Goal: Task Accomplishment & Management: Manage account settings

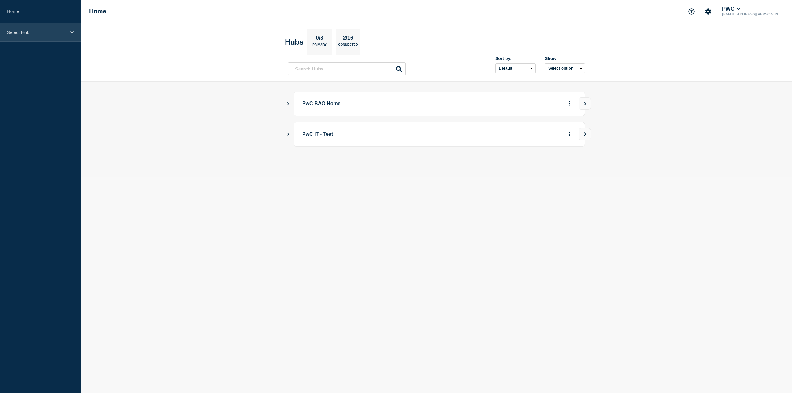
click at [30, 27] on div "Select Hub" at bounding box center [40, 32] width 81 height 19
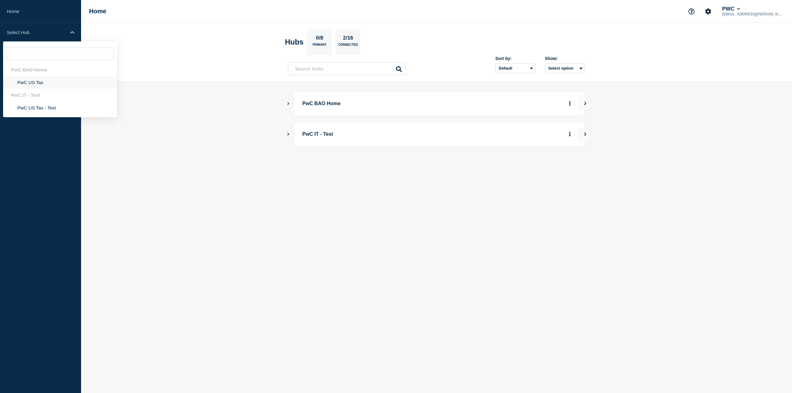
click at [33, 80] on li "PwC US Tax" at bounding box center [60, 82] width 114 height 13
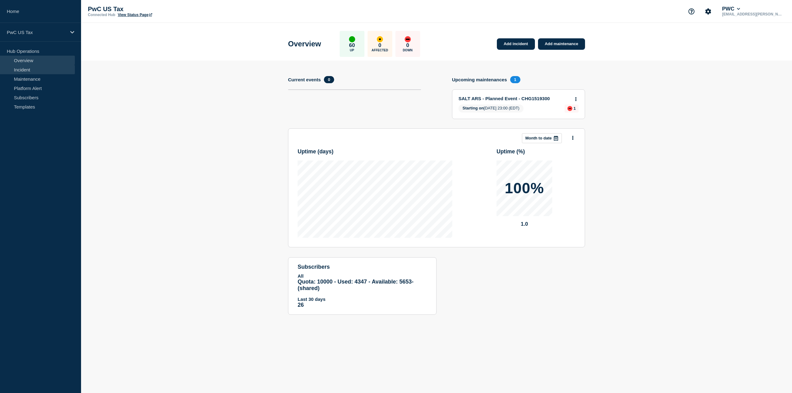
click at [34, 70] on link "Incident" at bounding box center [37, 69] width 75 height 9
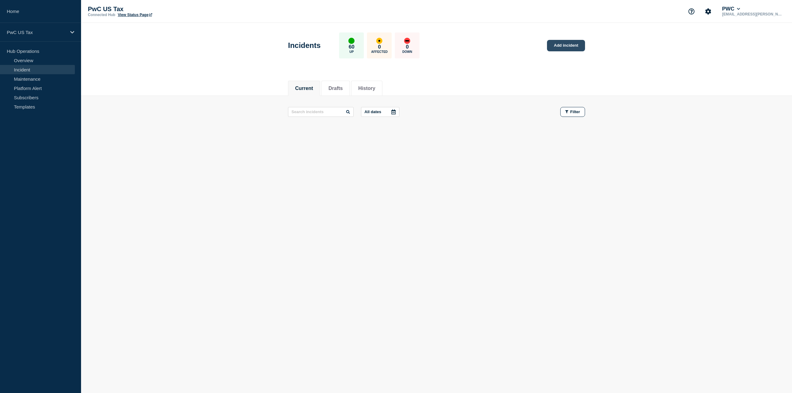
click at [563, 45] on link "Add incident" at bounding box center [566, 45] width 38 height 11
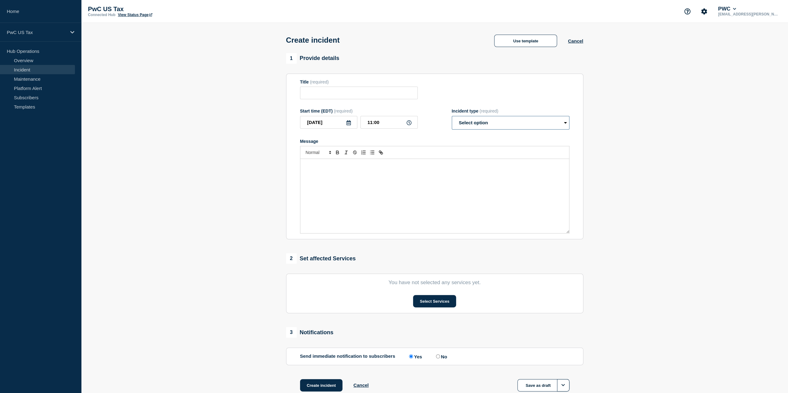
click at [544, 125] on select "Select option Investigating Identified Monitoring" at bounding box center [511, 123] width 118 height 14
click at [639, 113] on section "1 Provide details Title (required) Start time (EDT) (required) 2025-09-02 11:00…" at bounding box center [434, 230] width 707 height 354
click at [447, 298] on button "Select Services" at bounding box center [434, 301] width 43 height 12
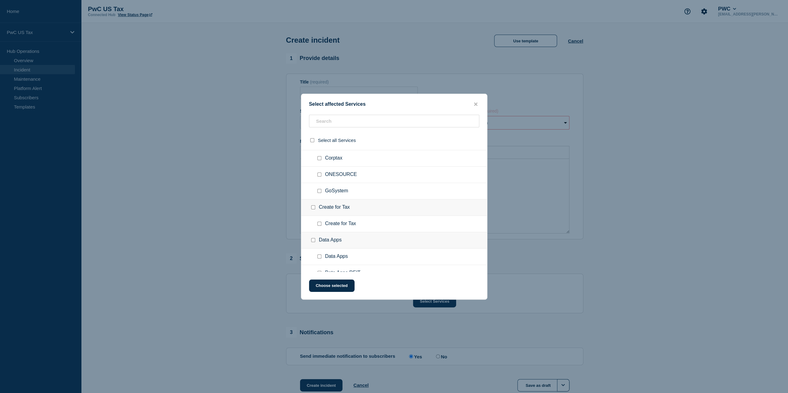
scroll to position [248, 0]
drag, startPoint x: 213, startPoint y: 185, endPoint x: 250, endPoint y: 171, distance: 39.5
click at [214, 185] on div at bounding box center [394, 196] width 788 height 393
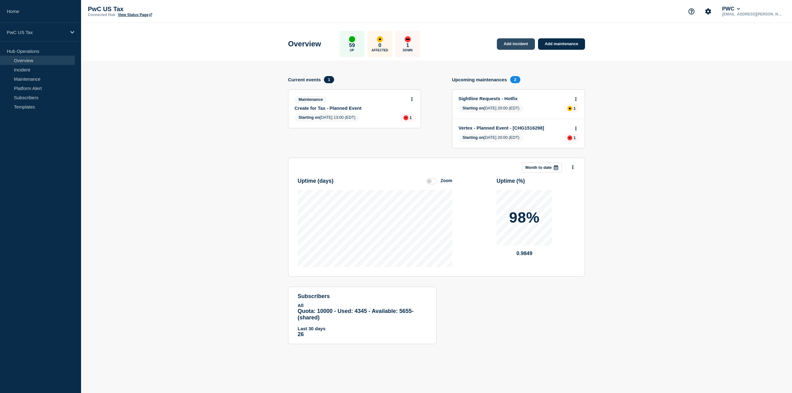
click at [518, 41] on link "Add incident" at bounding box center [516, 43] width 38 height 11
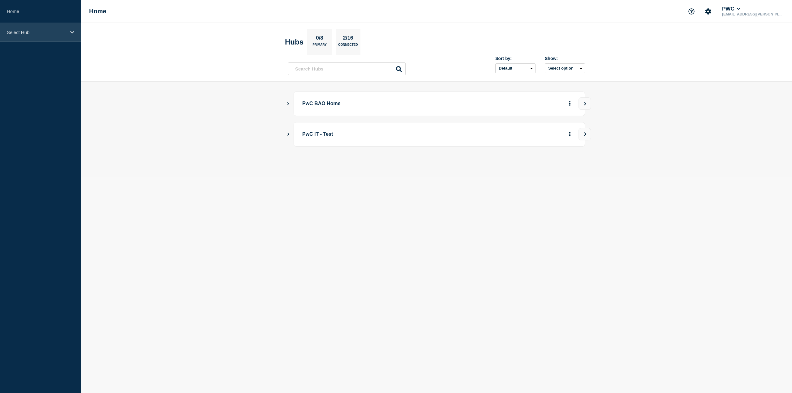
click at [27, 31] on p "Select Hub" at bounding box center [36, 32] width 59 height 5
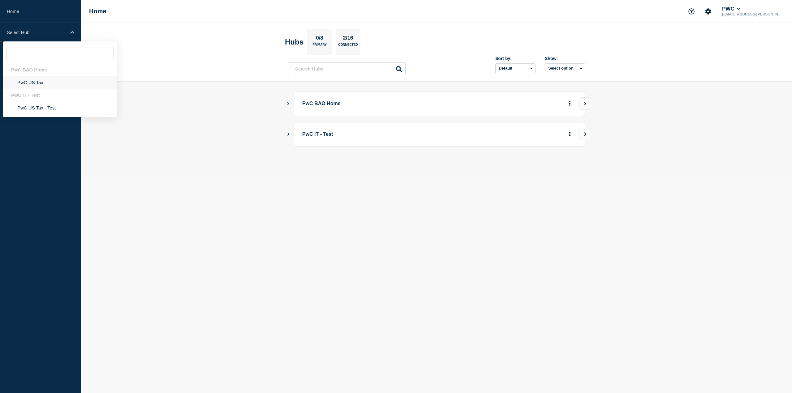
click at [38, 81] on li "PwC US Tax" at bounding box center [60, 82] width 114 height 13
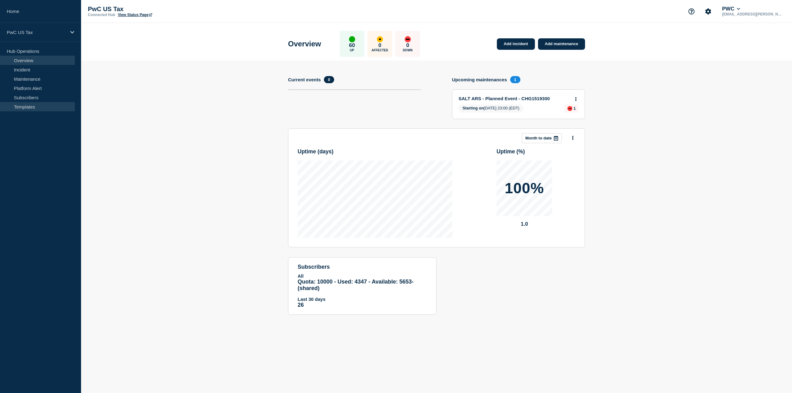
click at [28, 106] on link "Templates" at bounding box center [37, 106] width 75 height 9
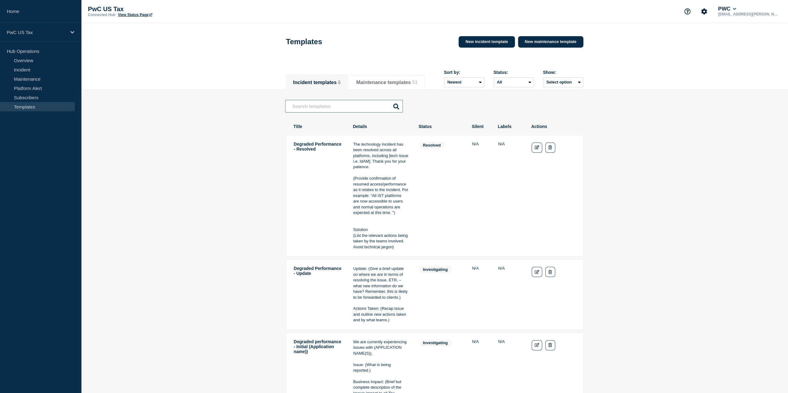
click at [340, 108] on input "text" at bounding box center [344, 106] width 118 height 13
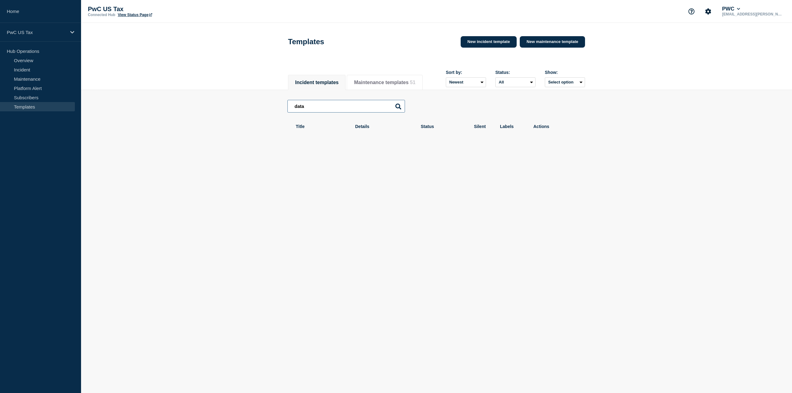
type input "data"
click at [375, 150] on div "data data Title Details Status Silent Labels Actions" at bounding box center [437, 120] width 298 height 60
click at [340, 109] on input "data" at bounding box center [347, 106] width 118 height 13
click at [405, 80] on button "Maintenance templates 51" at bounding box center [384, 83] width 61 height 6
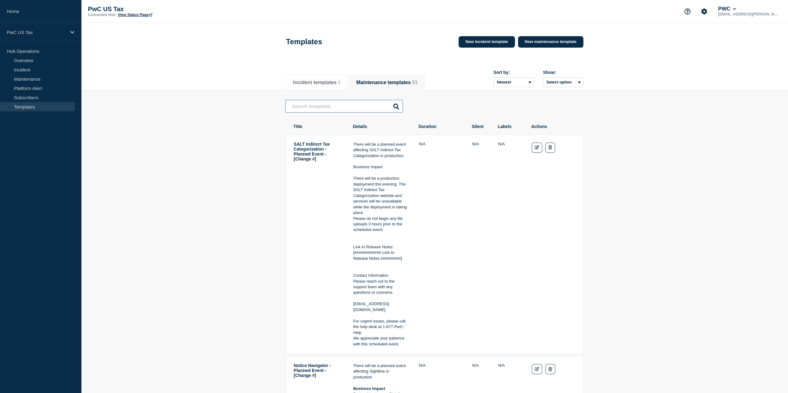
click at [336, 106] on input "text" at bounding box center [344, 106] width 118 height 13
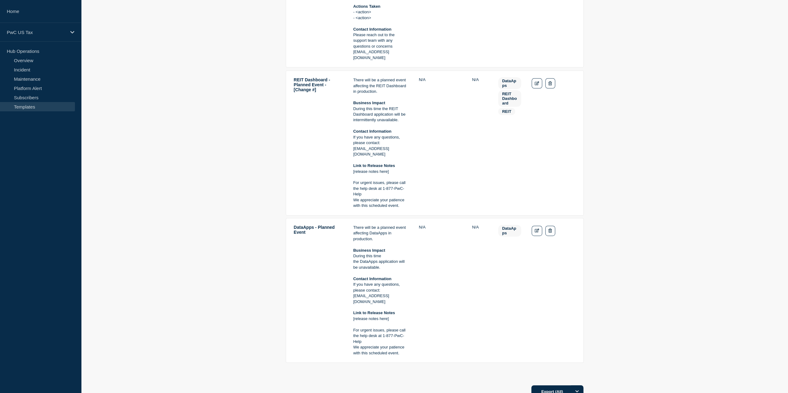
scroll to position [217, 0]
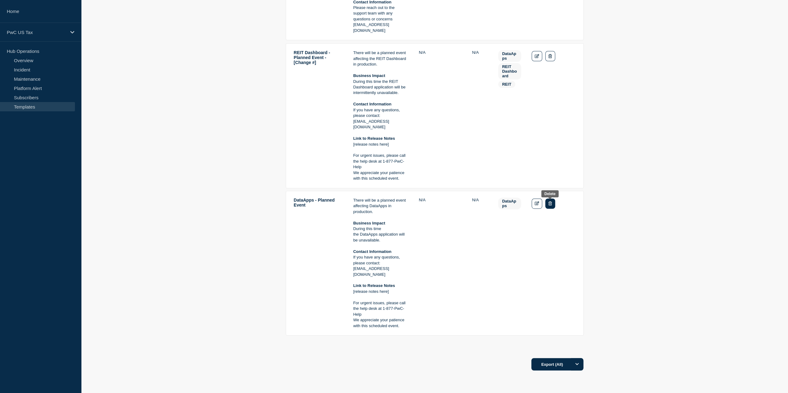
click at [550, 205] on icon "Delete" at bounding box center [549, 203] width 3 height 4
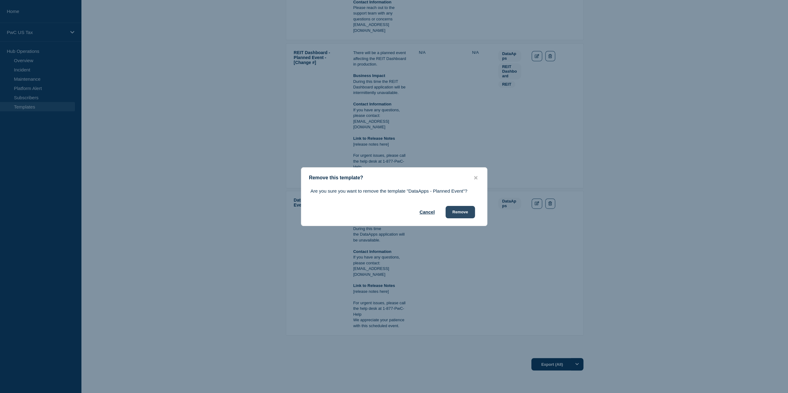
click at [458, 211] on button "Remove" at bounding box center [459, 212] width 29 height 12
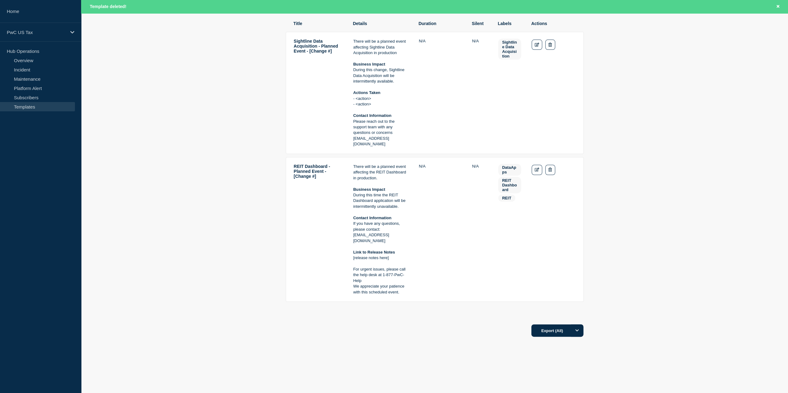
scroll to position [0, 0]
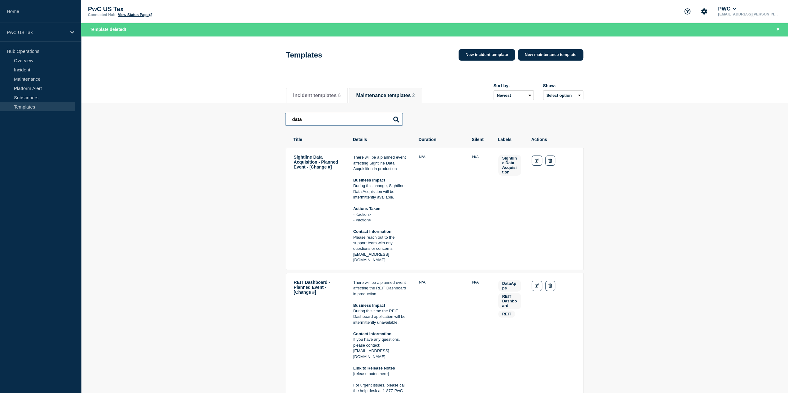
click at [321, 121] on input "data" at bounding box center [344, 119] width 118 height 13
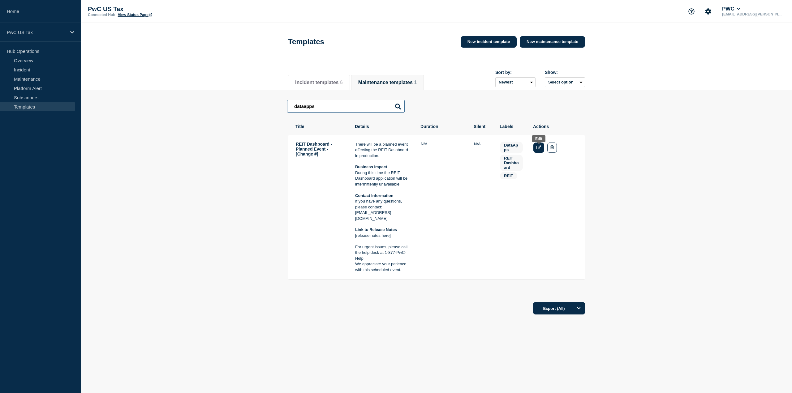
type input "dataapps"
click at [538, 149] on icon "Edit" at bounding box center [539, 147] width 5 height 4
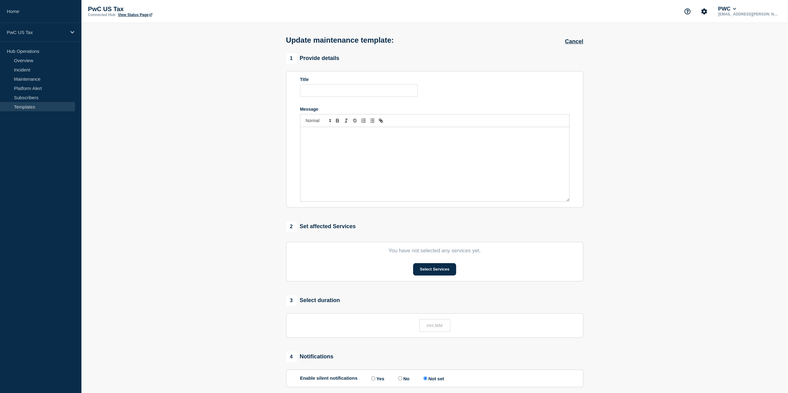
type input "REIT Dashboard - Planned Event - [Change #]"
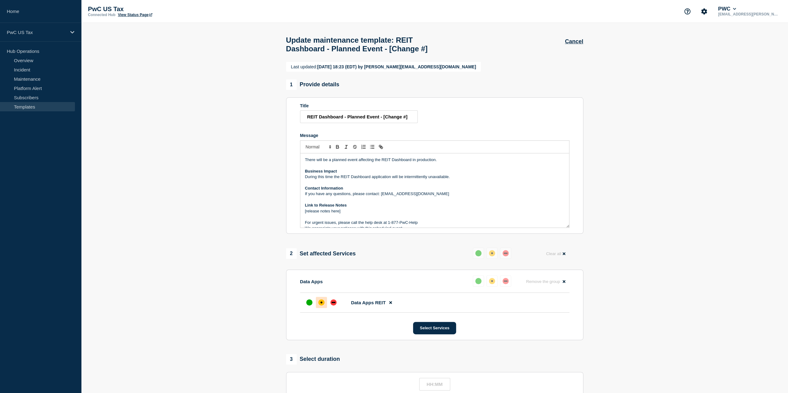
click at [657, 211] on section "Last updated: 2025-05-06 18:23 (EDT) by alince.victor@pwc.com 1 Provide details…" at bounding box center [434, 293] width 707 height 463
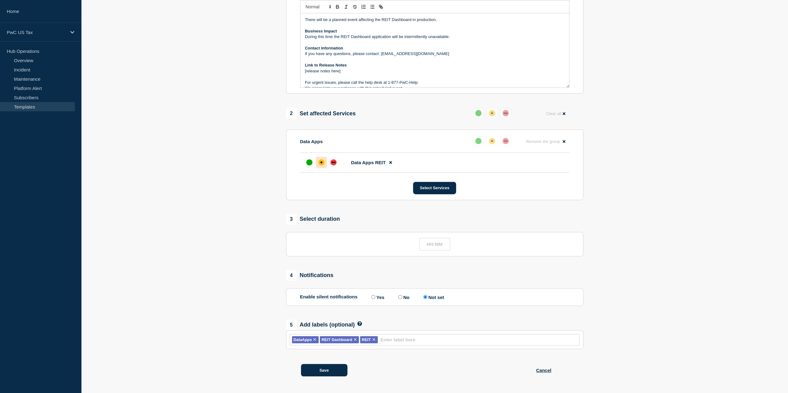
scroll to position [153, 0]
click at [314, 340] on icon at bounding box center [314, 340] width 5 height 5
click at [326, 371] on button "Save" at bounding box center [324, 370] width 46 height 12
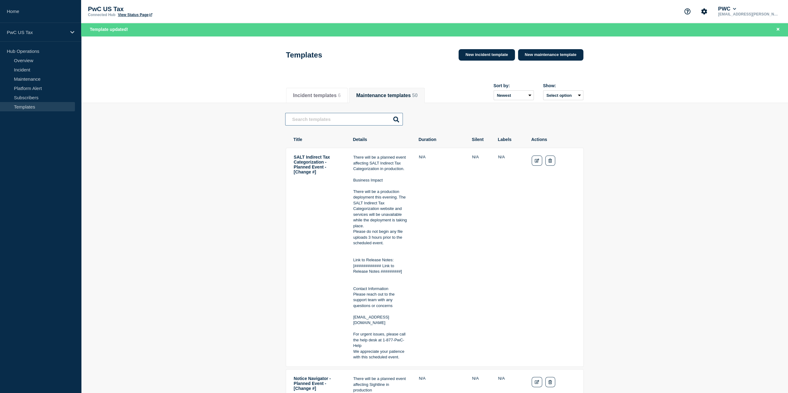
click at [327, 119] on input "text" at bounding box center [344, 119] width 118 height 13
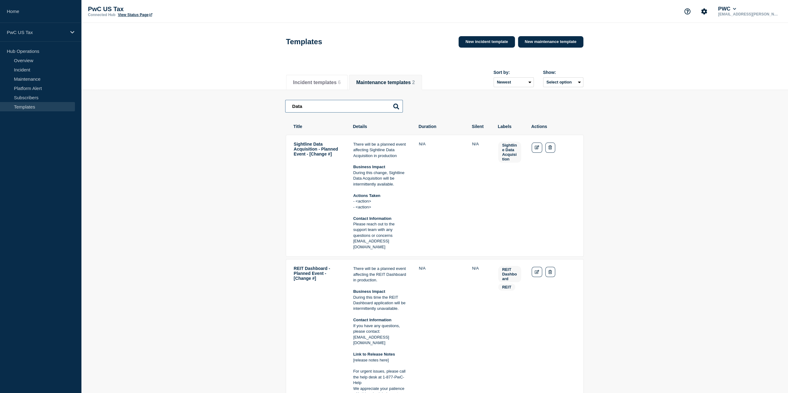
click at [305, 106] on input "Data" at bounding box center [344, 106] width 118 height 13
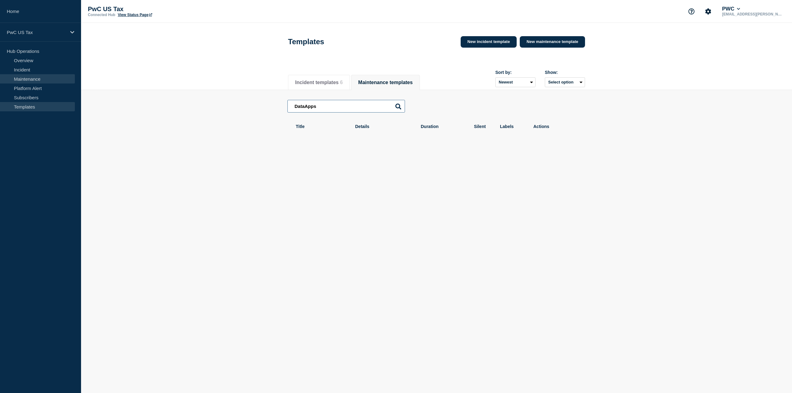
type input "DataApps"
click at [32, 76] on link "Maintenance" at bounding box center [37, 78] width 75 height 9
